Goal: Information Seeking & Learning: Find specific fact

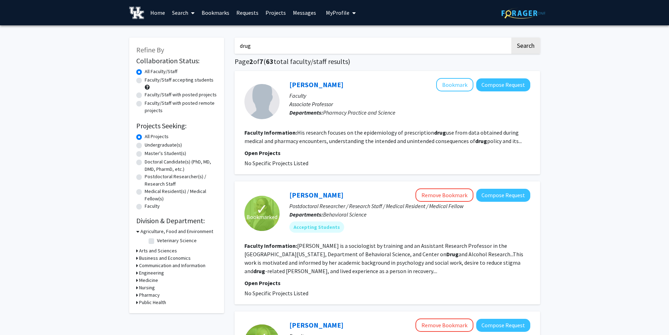
click at [218, 13] on link "Bookmarks" at bounding box center [215, 12] width 35 height 25
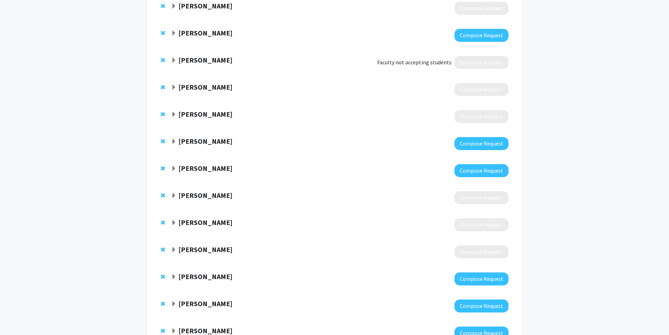
scroll to position [246, 0]
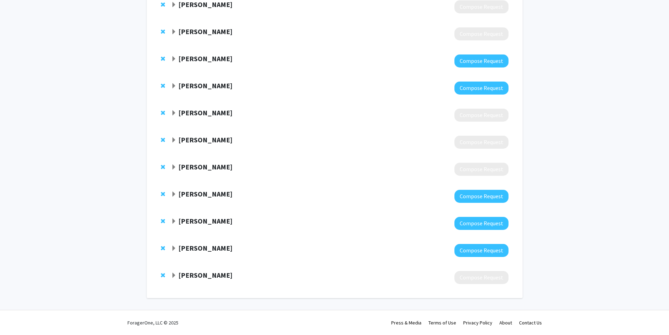
click at [172, 192] on span "Expand Jessica Bray Bookmark" at bounding box center [174, 194] width 6 height 6
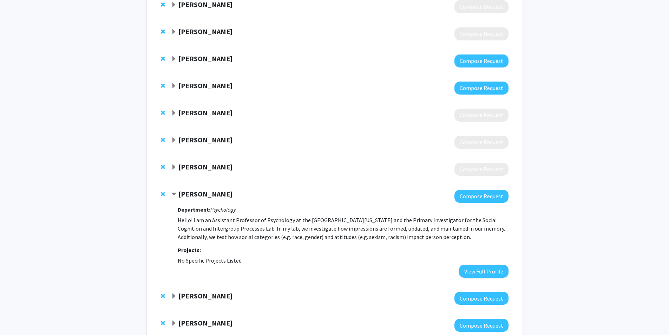
drag, startPoint x: 171, startPoint y: 194, endPoint x: 178, endPoint y: 203, distance: 11.4
click at [172, 195] on span "Contract Jessica Bray Bookmark" at bounding box center [174, 194] width 6 height 6
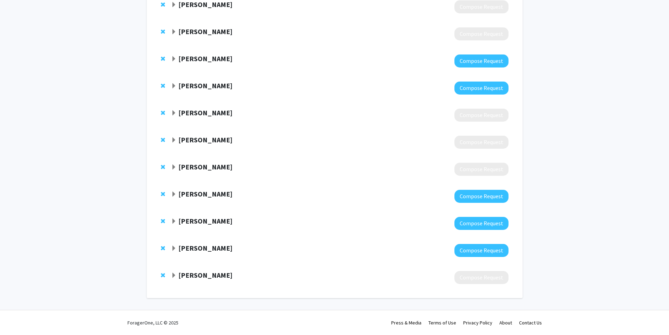
click at [173, 222] on span "Expand Martha Tillson Bookmark" at bounding box center [174, 221] width 6 height 6
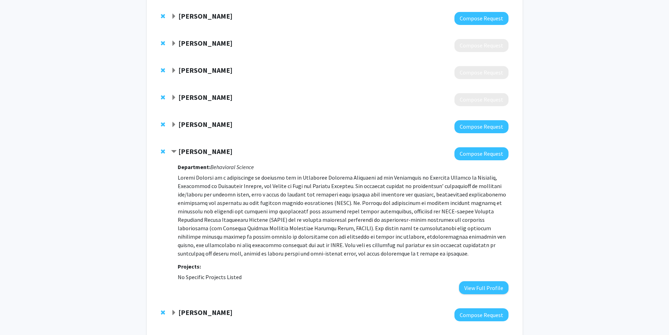
scroll to position [317, 0]
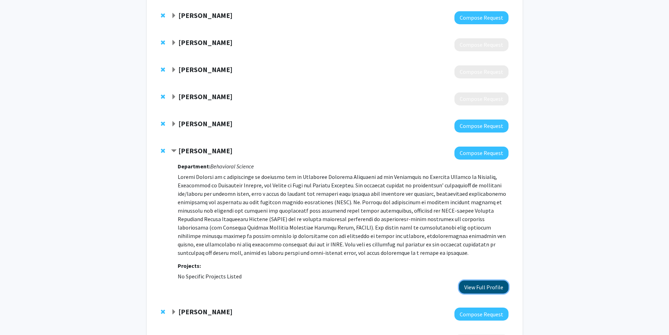
click at [473, 287] on button "View Full Profile" at bounding box center [484, 286] width 50 height 13
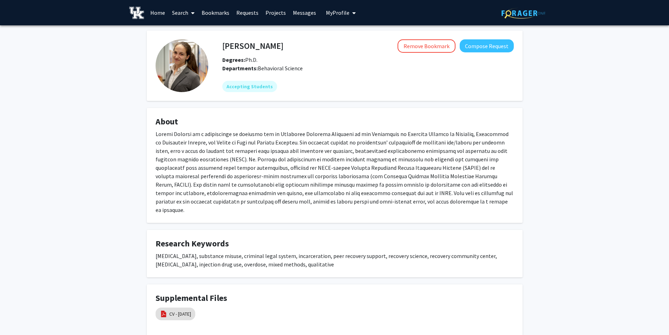
click at [249, 48] on h4 "[PERSON_NAME]" at bounding box center [252, 45] width 61 height 13
click at [251, 47] on h4 "[PERSON_NAME]" at bounding box center [252, 45] width 61 height 13
click at [251, 47] on h4 "Martha Tillson" at bounding box center [252, 45] width 61 height 13
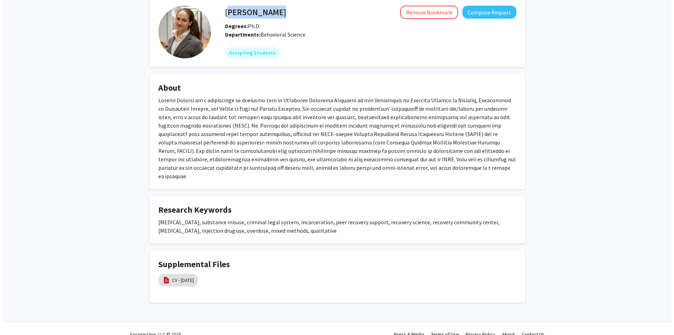
scroll to position [42, 0]
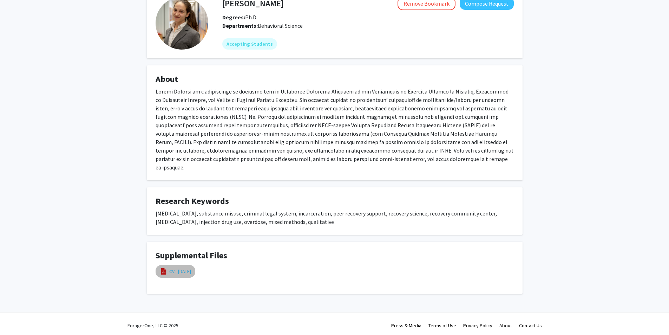
click at [185, 269] on link "CV - August 2025" at bounding box center [180, 271] width 22 height 7
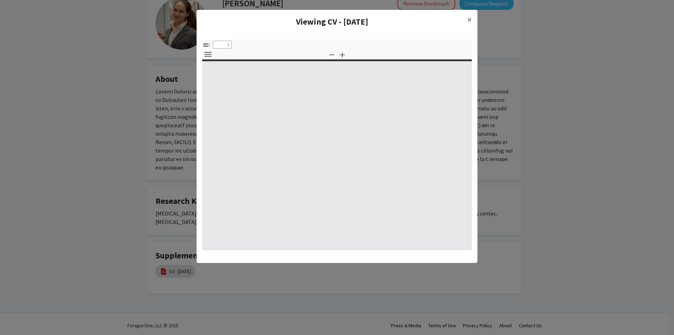
select select "custom"
type input "0"
select select "custom"
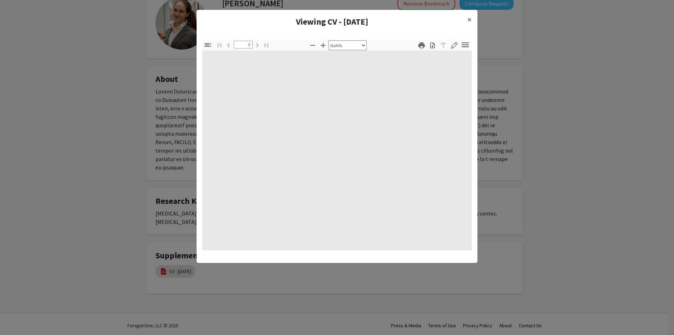
type input "1"
select select "auto"
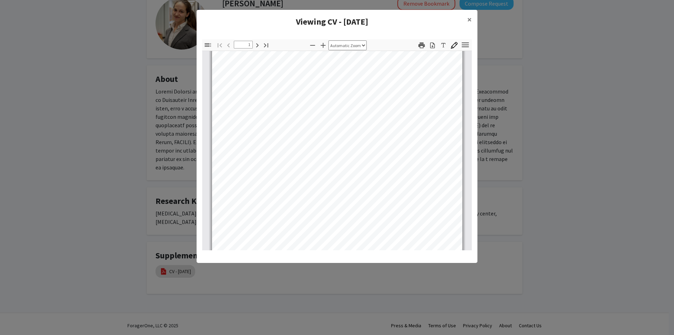
scroll to position [31, 0]
click at [221, 206] on div "Page 1" at bounding box center [337, 185] width 257 height 330
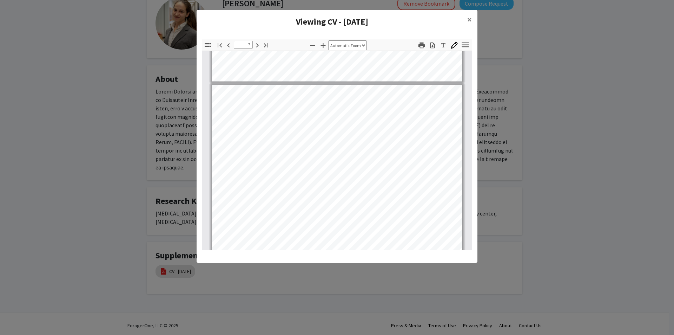
scroll to position [1997, 0]
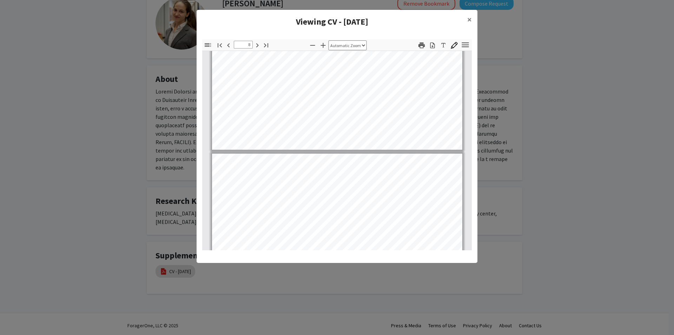
type input "9"
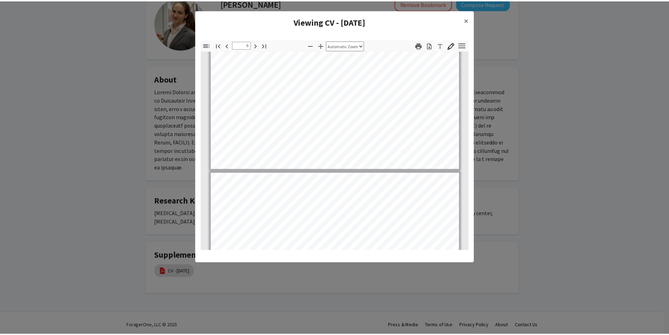
scroll to position [2840, 0]
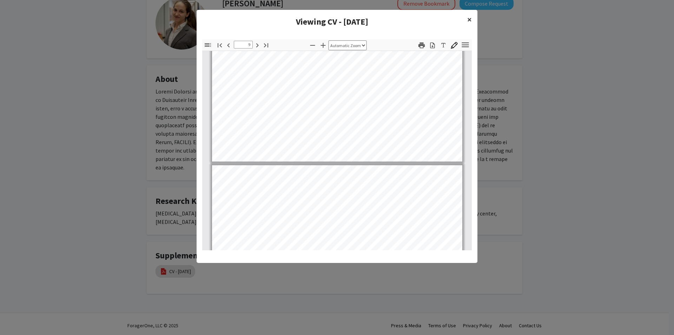
click at [468, 20] on span "×" at bounding box center [469, 19] width 5 height 11
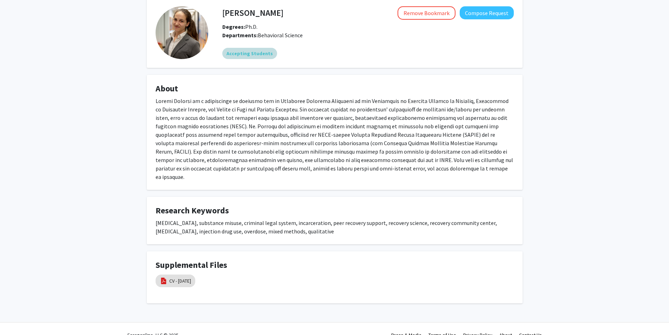
scroll to position [0, 0]
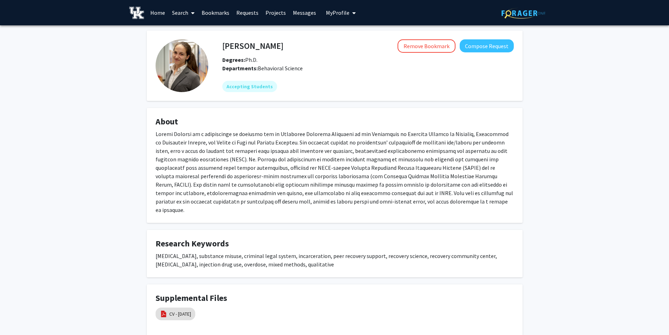
click at [234, 14] on link "Requests" at bounding box center [247, 12] width 29 height 25
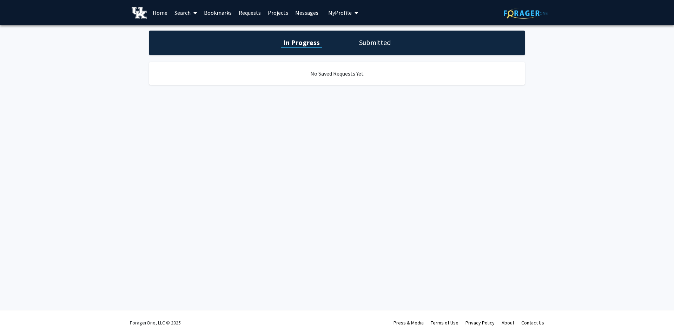
click at [225, 14] on link "Bookmarks" at bounding box center [217, 12] width 35 height 25
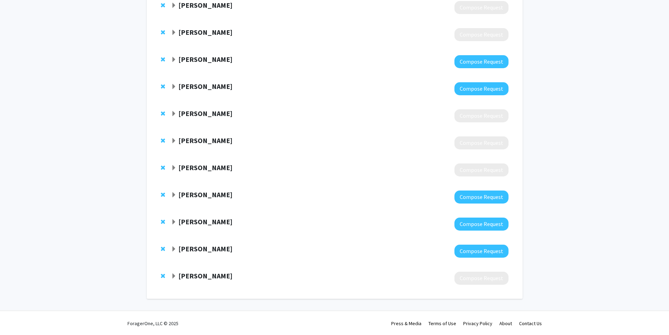
scroll to position [246, 0]
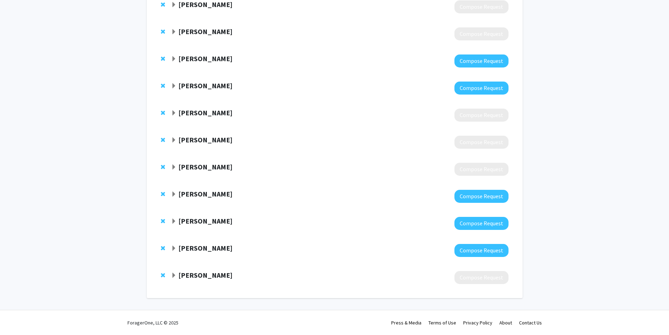
click at [171, 275] on div "Mark Fillmore Compose Request" at bounding box center [335, 277] width 362 height 27
click at [172, 274] on span "Expand Mark Fillmore Bookmark" at bounding box center [174, 275] width 6 height 6
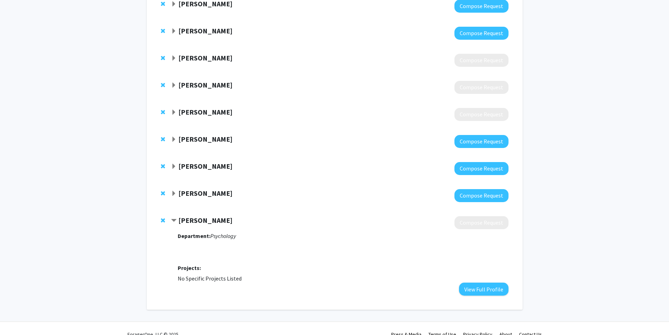
scroll to position [313, 0]
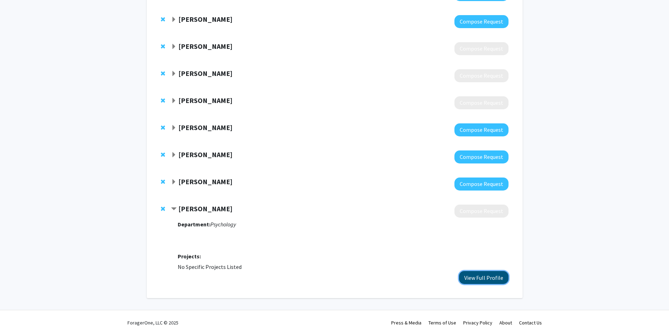
click at [488, 277] on button "View Full Profile" at bounding box center [484, 277] width 50 height 13
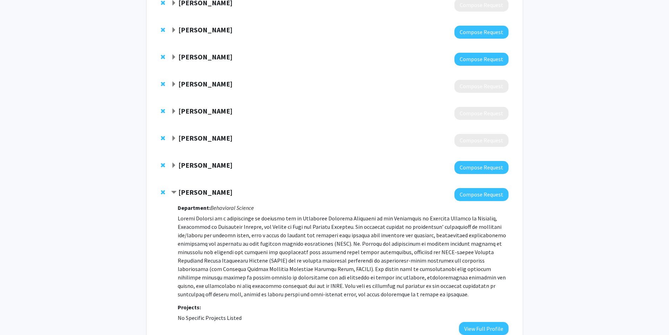
scroll to position [380, 0]
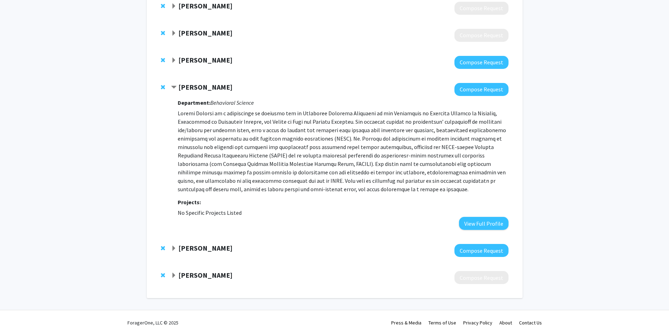
click at [172, 87] on span "Contract Martha Tillson Bookmark" at bounding box center [174, 88] width 6 height 6
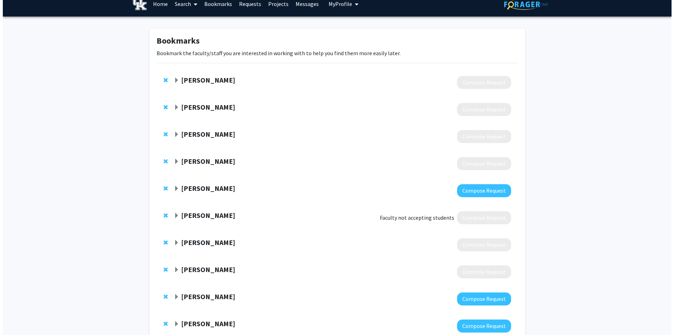
scroll to position [0, 0]
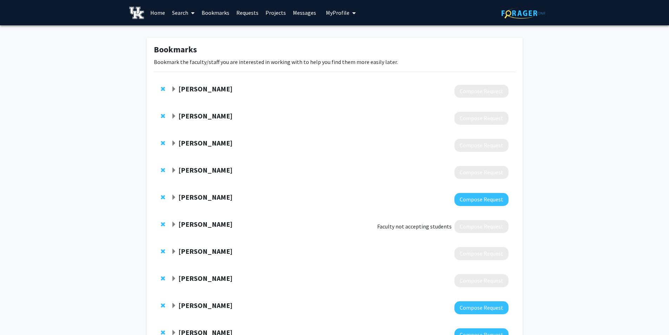
click at [160, 9] on link "Home" at bounding box center [158, 12] width 22 height 25
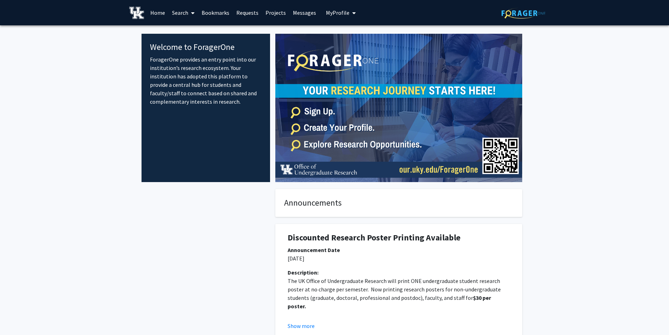
click at [175, 12] on link "Search" at bounding box center [183, 12] width 29 height 25
click at [194, 45] on span "Students" at bounding box center [190, 46] width 43 height 14
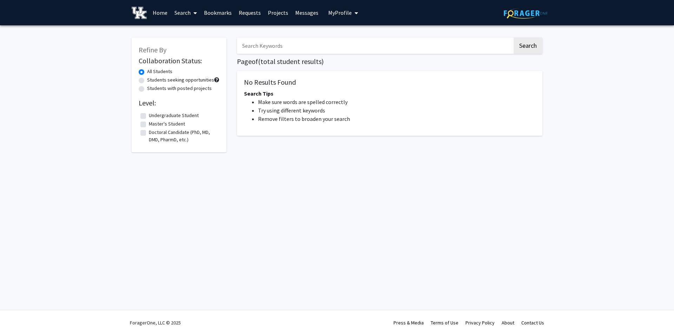
click at [191, 13] on span at bounding box center [194, 13] width 6 height 25
click at [193, 29] on span "Faculty/Staff" at bounding box center [197, 32] width 52 height 14
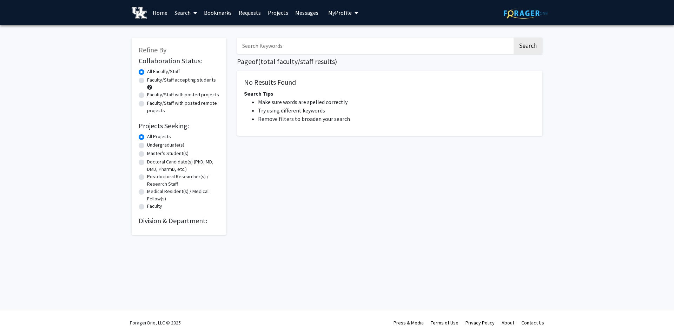
click at [315, 50] on input "Search Keywords" at bounding box center [375, 46] width 276 height 16
click at [514, 38] on button "Search" at bounding box center [528, 46] width 29 height 16
click at [532, 47] on button "Search" at bounding box center [528, 46] width 29 height 16
click at [297, 45] on input "economics" at bounding box center [375, 46] width 276 height 16
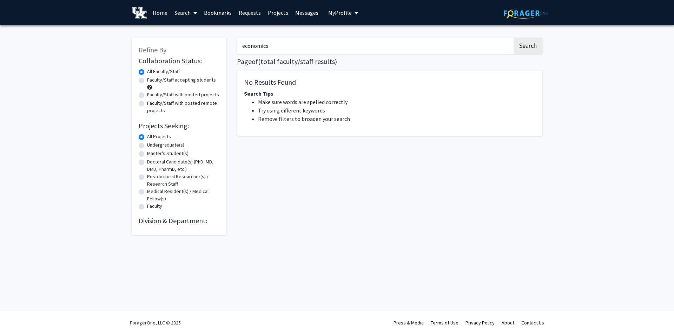
click at [297, 45] on input "economics" at bounding box center [375, 46] width 276 height 16
click at [514, 38] on button "Search" at bounding box center [528, 46] width 29 height 16
click at [538, 46] on button "Search" at bounding box center [528, 46] width 29 height 16
click at [295, 47] on input "macroeconomics" at bounding box center [375, 46] width 276 height 16
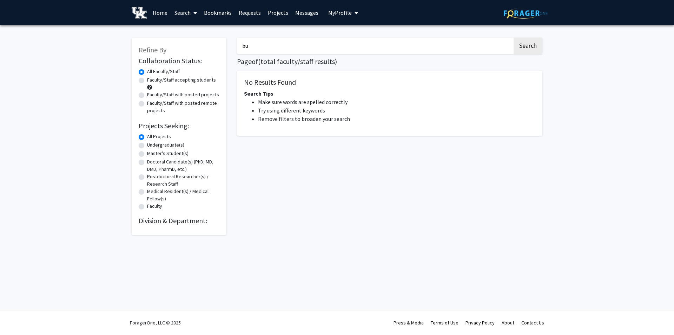
type input "b"
type input "public policy"
click at [514, 38] on button "Search" at bounding box center [528, 46] width 29 height 16
click at [528, 42] on button "Search" at bounding box center [528, 46] width 29 height 16
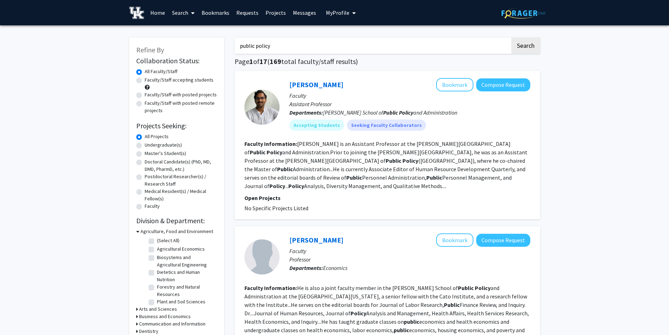
click at [311, 49] on input "public policy" at bounding box center [373, 46] width 276 height 16
click at [521, 47] on button "Search" at bounding box center [525, 46] width 29 height 16
click at [375, 42] on input "public policy" at bounding box center [373, 46] width 276 height 16
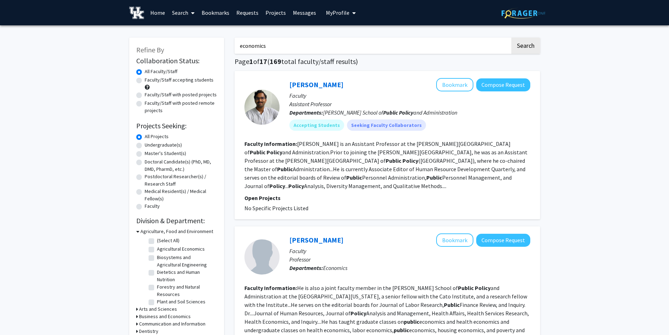
type input "economics"
click at [511, 38] on button "Search" at bounding box center [525, 46] width 29 height 16
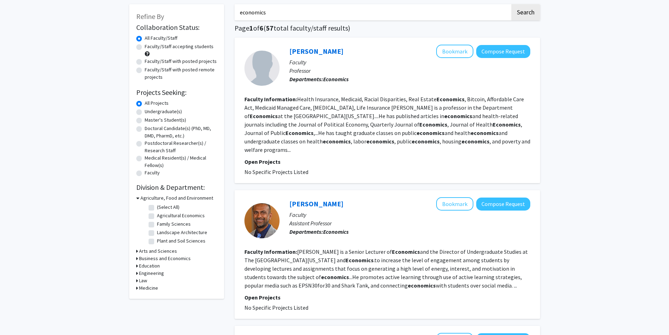
scroll to position [35, 0]
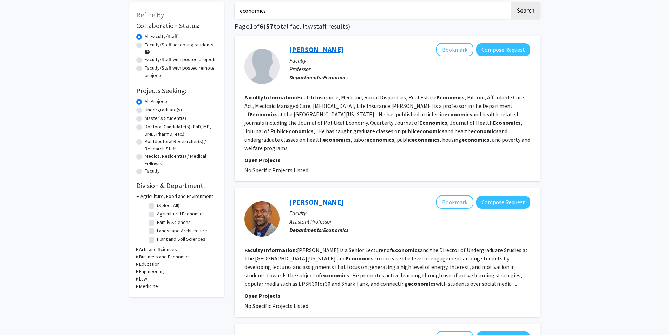
click at [310, 49] on link "Aaron Yelowitz" at bounding box center [316, 49] width 54 height 9
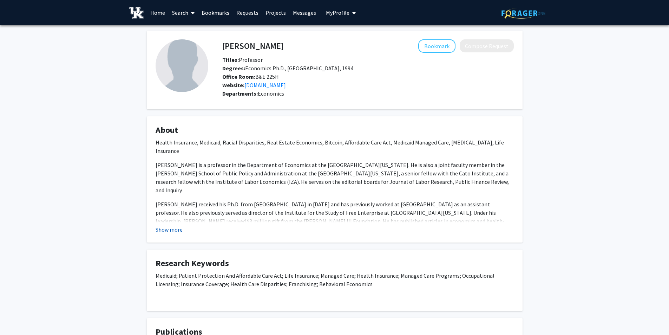
click at [175, 230] on button "Show more" at bounding box center [169, 229] width 27 height 8
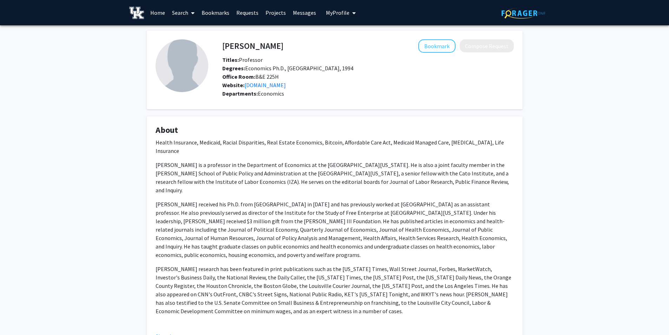
click at [210, 160] on p "Dr. Aaron Yelowitz is a professor in the Department of Economics at the Univers…" at bounding box center [335, 177] width 358 height 34
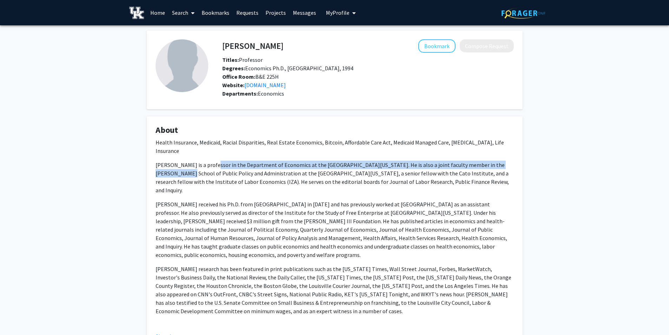
drag, startPoint x: 210, startPoint y: 154, endPoint x: 490, endPoint y: 159, distance: 279.9
click at [490, 160] on p "Dr. Aaron Yelowitz is a professor in the Department of Economics at the Univers…" at bounding box center [335, 177] width 358 height 34
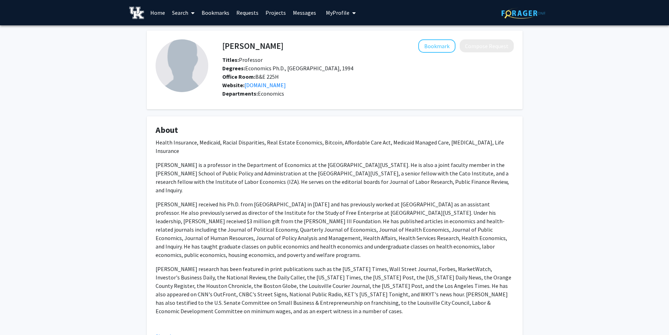
click at [462, 175] on p "Dr. Aaron Yelowitz is a professor in the Department of Economics at the Univers…" at bounding box center [335, 177] width 358 height 34
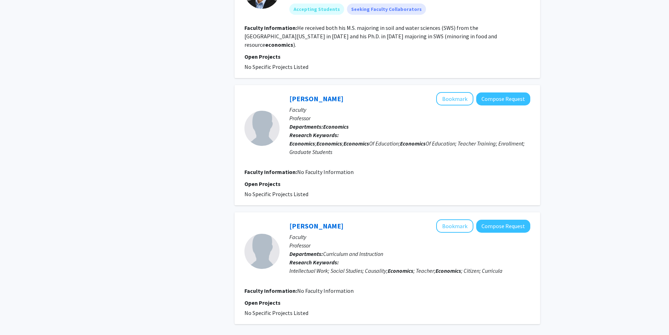
scroll to position [1164, 0]
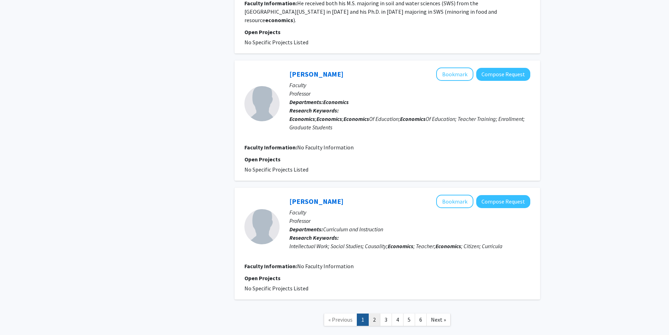
click at [374, 313] on link "2" at bounding box center [374, 319] width 12 height 12
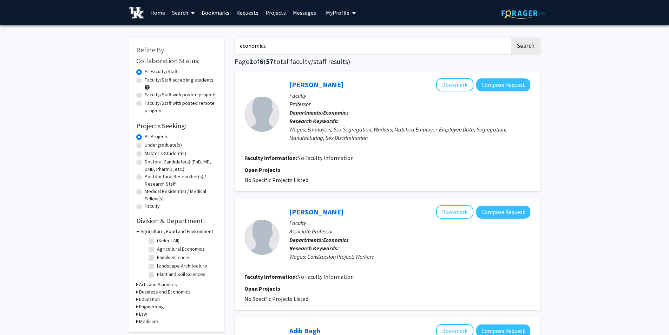
click at [317, 45] on input "economics" at bounding box center [373, 46] width 276 height 16
type input "justin heflin"
click at [511, 38] on button "Search" at bounding box center [525, 46] width 29 height 16
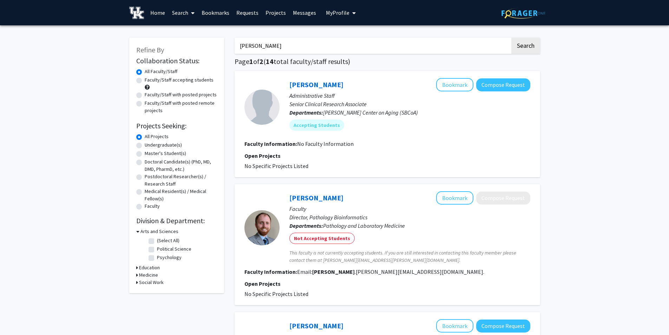
click at [329, 47] on input "justin heflin" at bounding box center [373, 46] width 276 height 16
